Goal: Find specific page/section: Find specific page/section

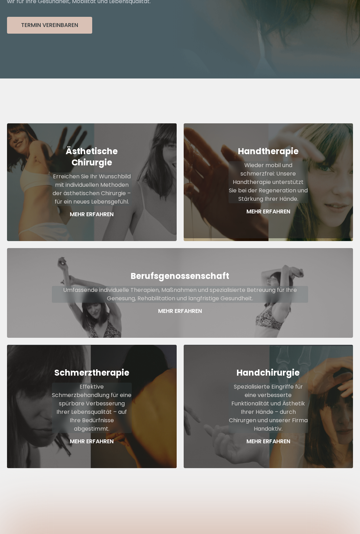
scroll to position [245, 0]
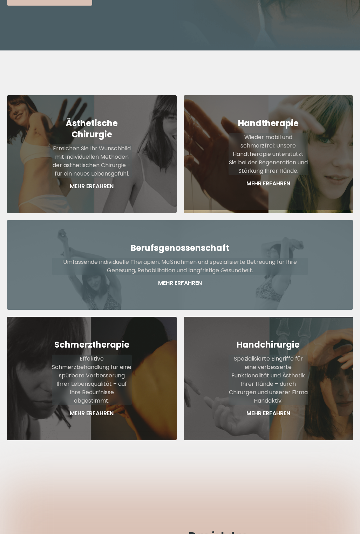
click at [183, 242] on strong "Berufsgenossenschaft" at bounding box center [180, 248] width 98 height 12
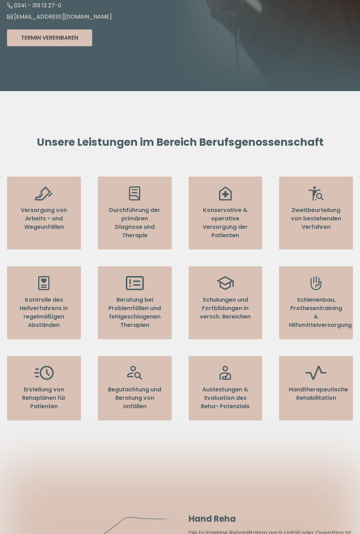
scroll to position [245, 0]
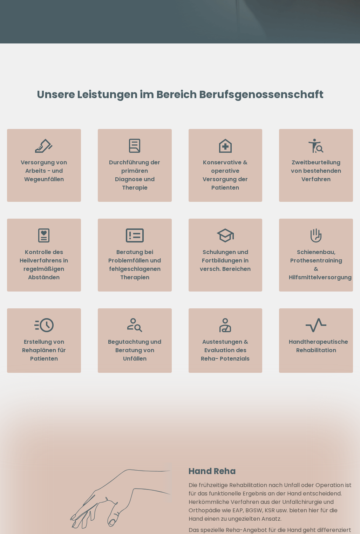
click at [134, 341] on p "Begutachtung und Beratung von Unfällen" at bounding box center [135, 350] width 54 height 25
click at [135, 326] on icon at bounding box center [134, 325] width 15 height 14
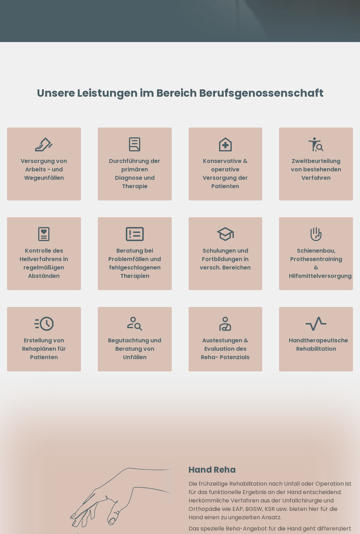
scroll to position [0, 0]
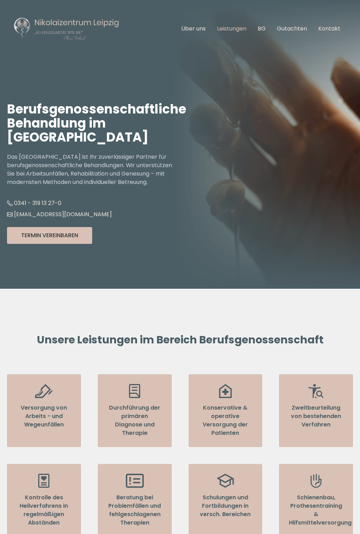
click at [225, 26] on link "Leistungen" at bounding box center [231, 29] width 29 height 8
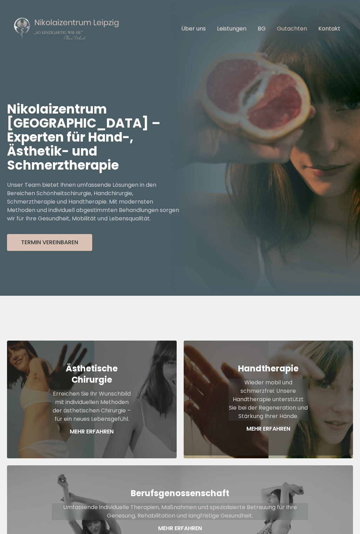
click at [291, 26] on link "Gutachten" at bounding box center [292, 29] width 30 height 8
